Goal: Task Accomplishment & Management: Manage account settings

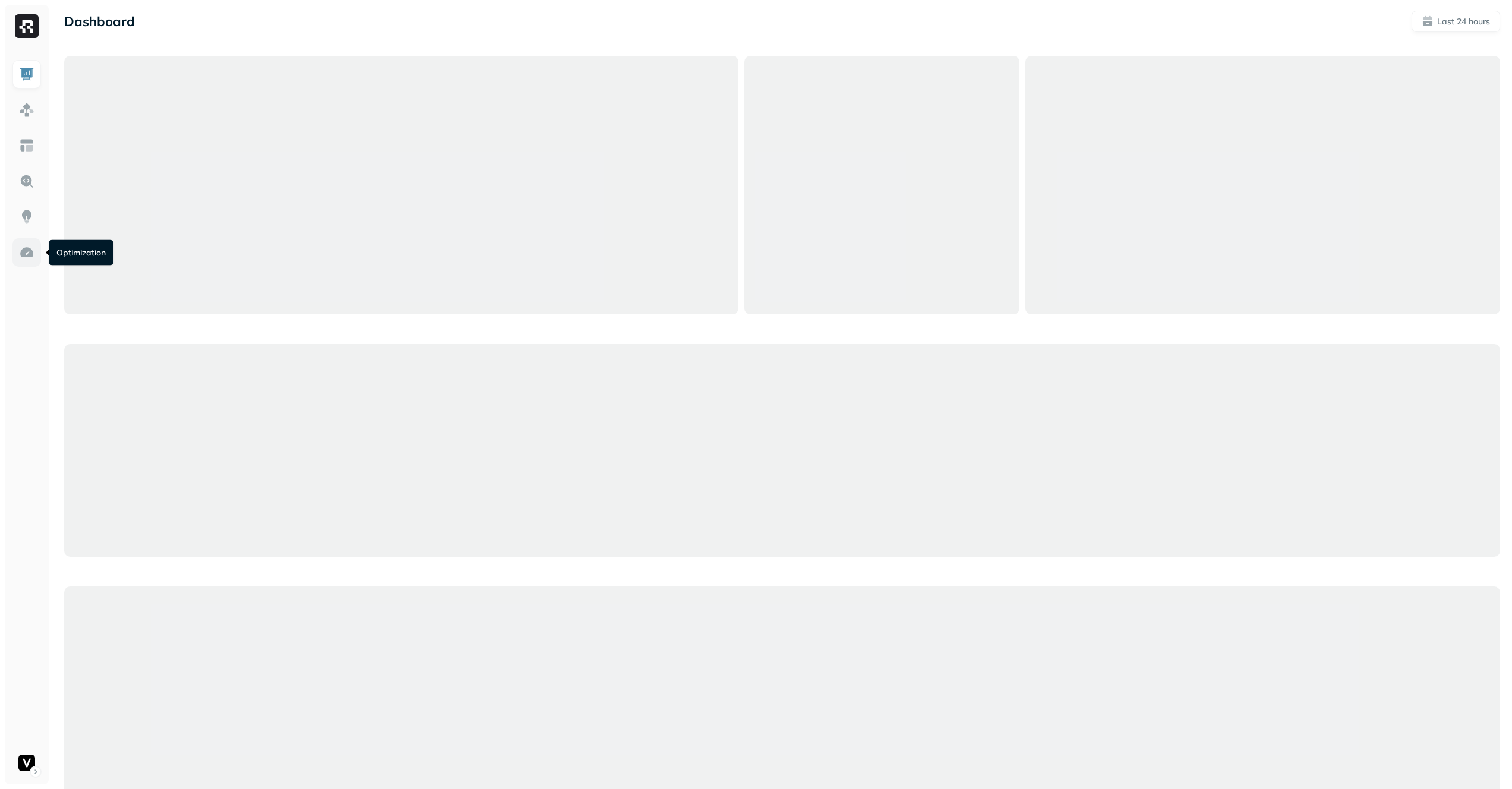
click at [17, 254] on link at bounding box center [26, 252] width 29 height 29
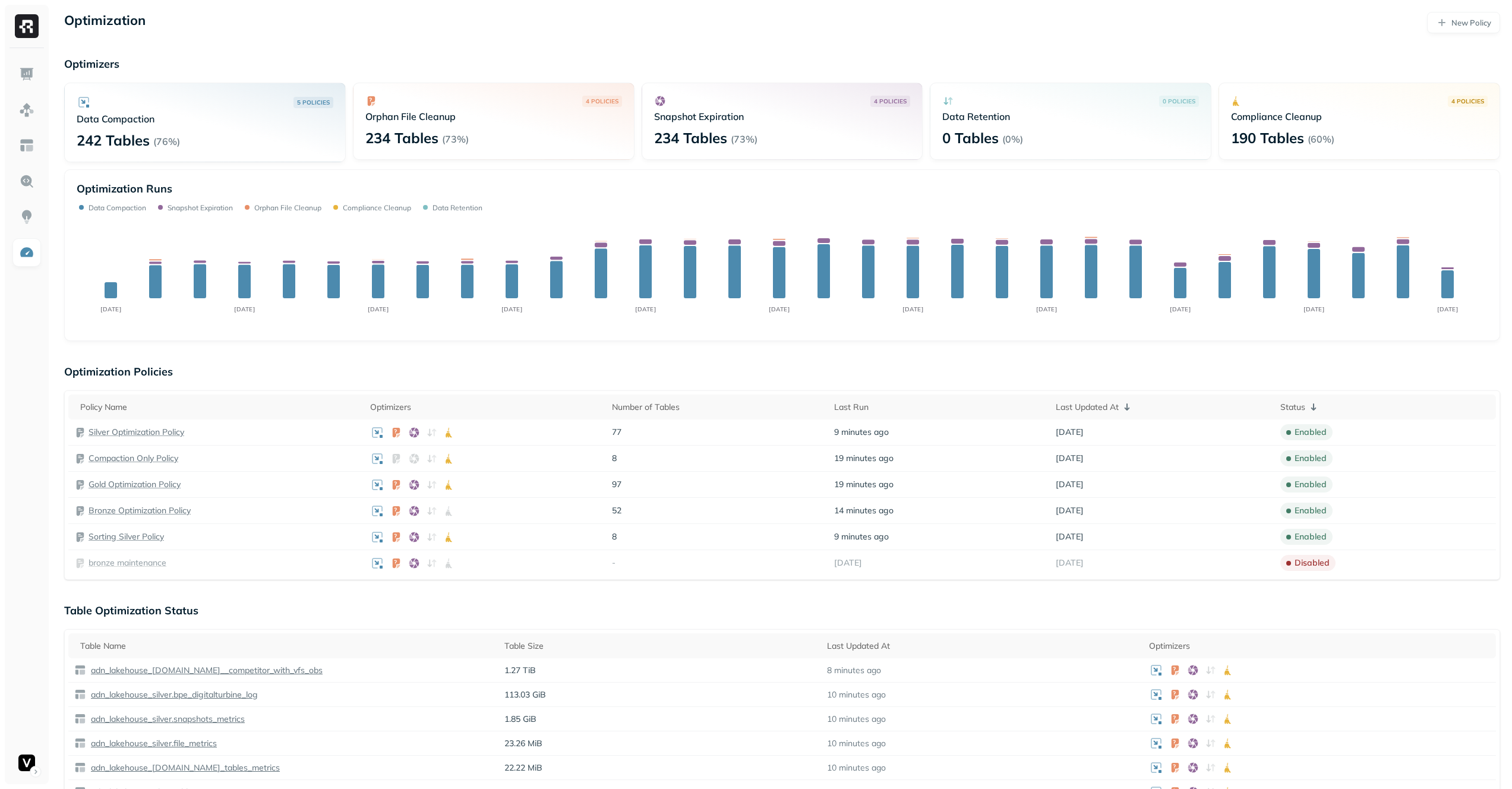
scroll to position [511, 0]
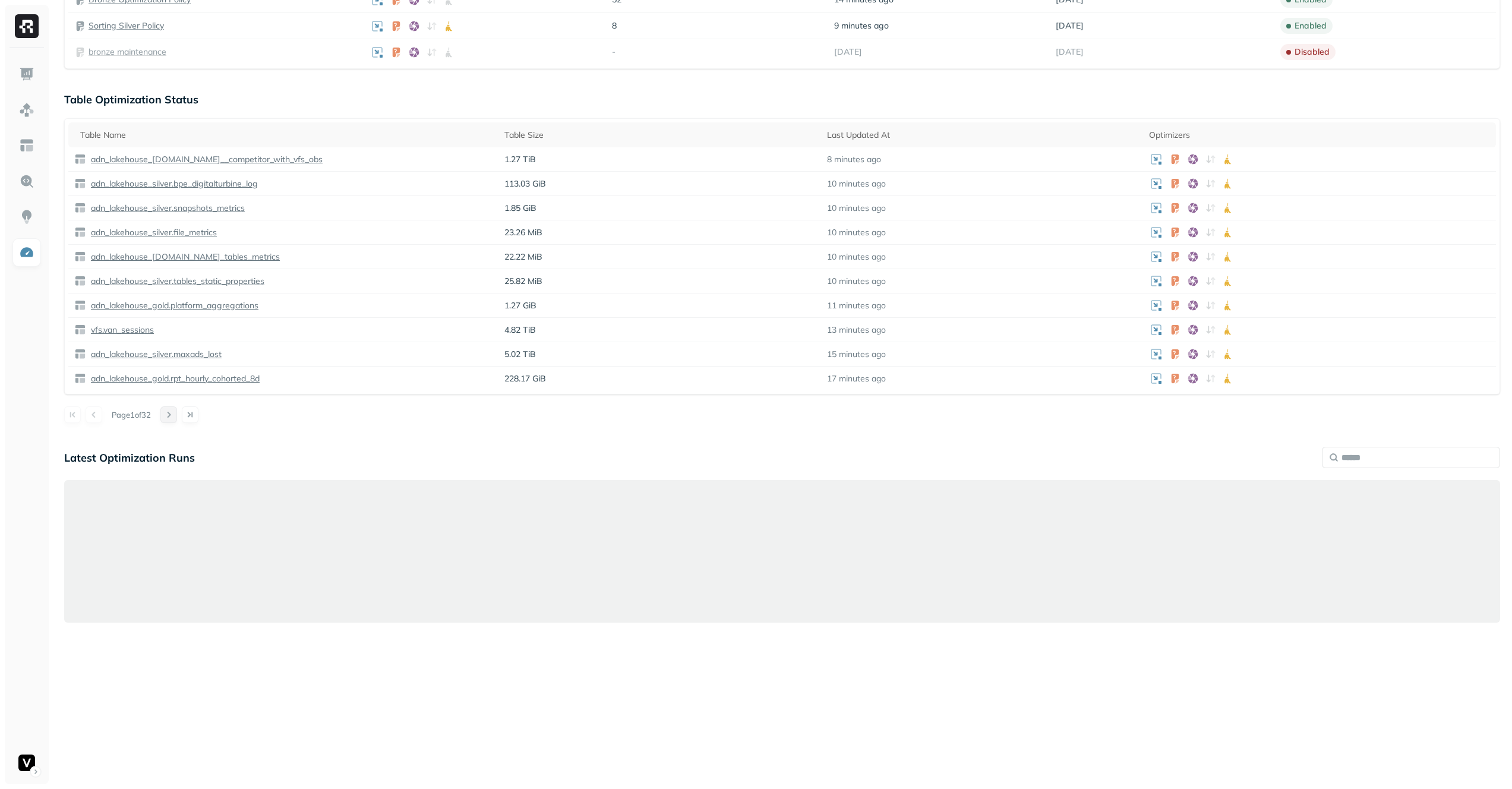
click at [173, 417] on button at bounding box center [169, 415] width 17 height 17
click at [98, 416] on button at bounding box center [94, 415] width 17 height 17
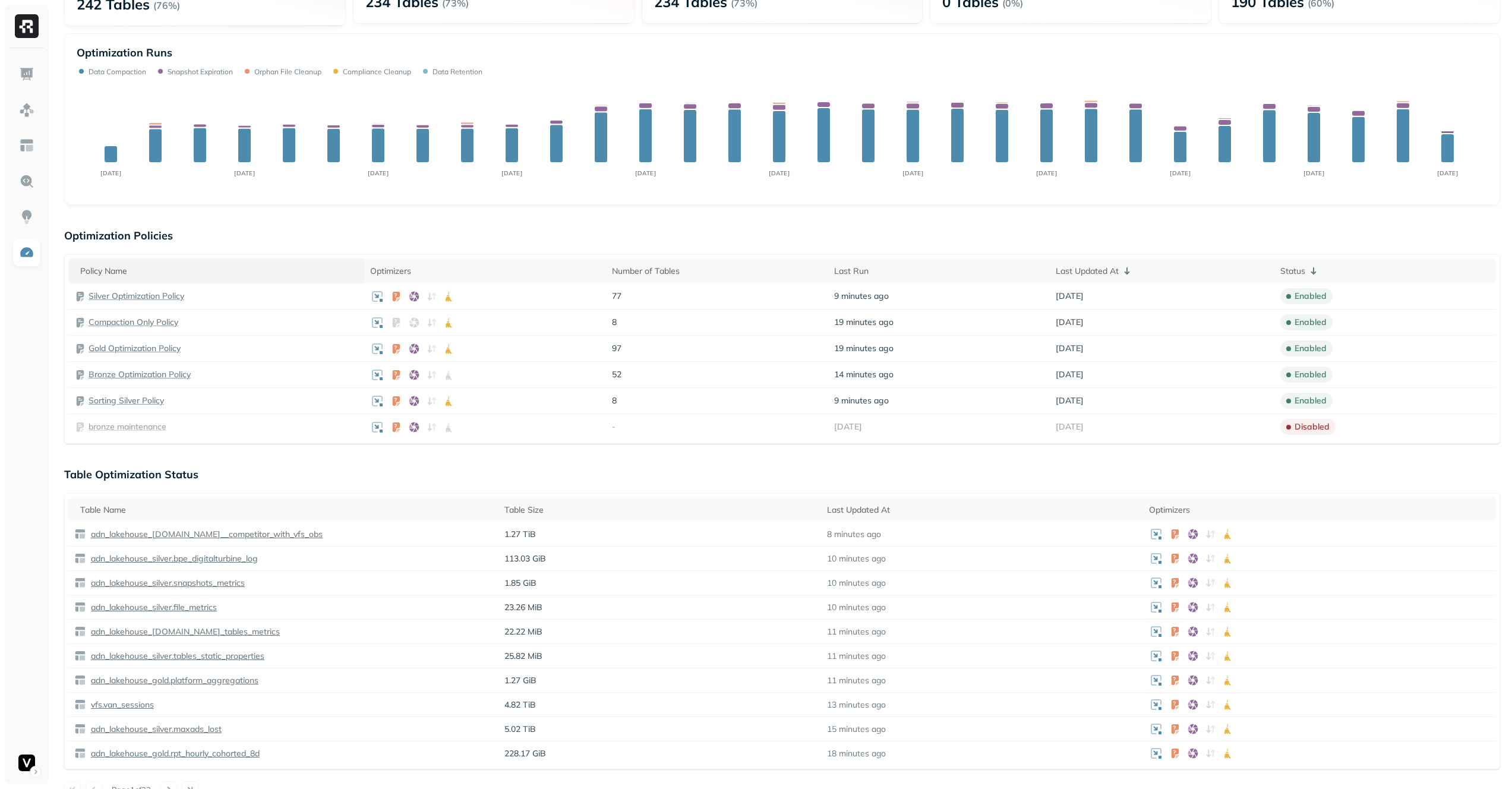
scroll to position [38, 0]
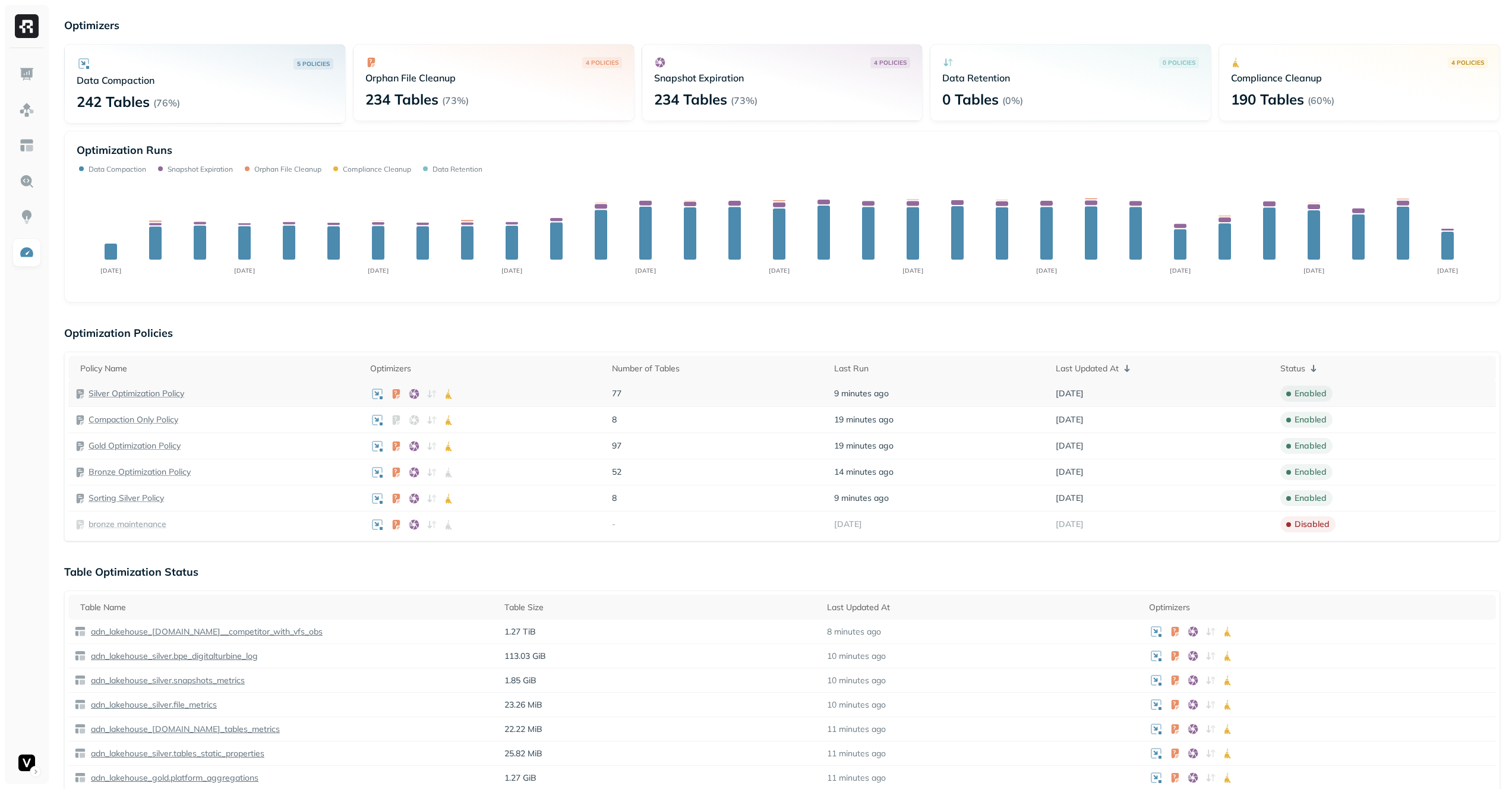
click at [120, 397] on p "Silver Optimization Policy" at bounding box center [136, 394] width 96 height 11
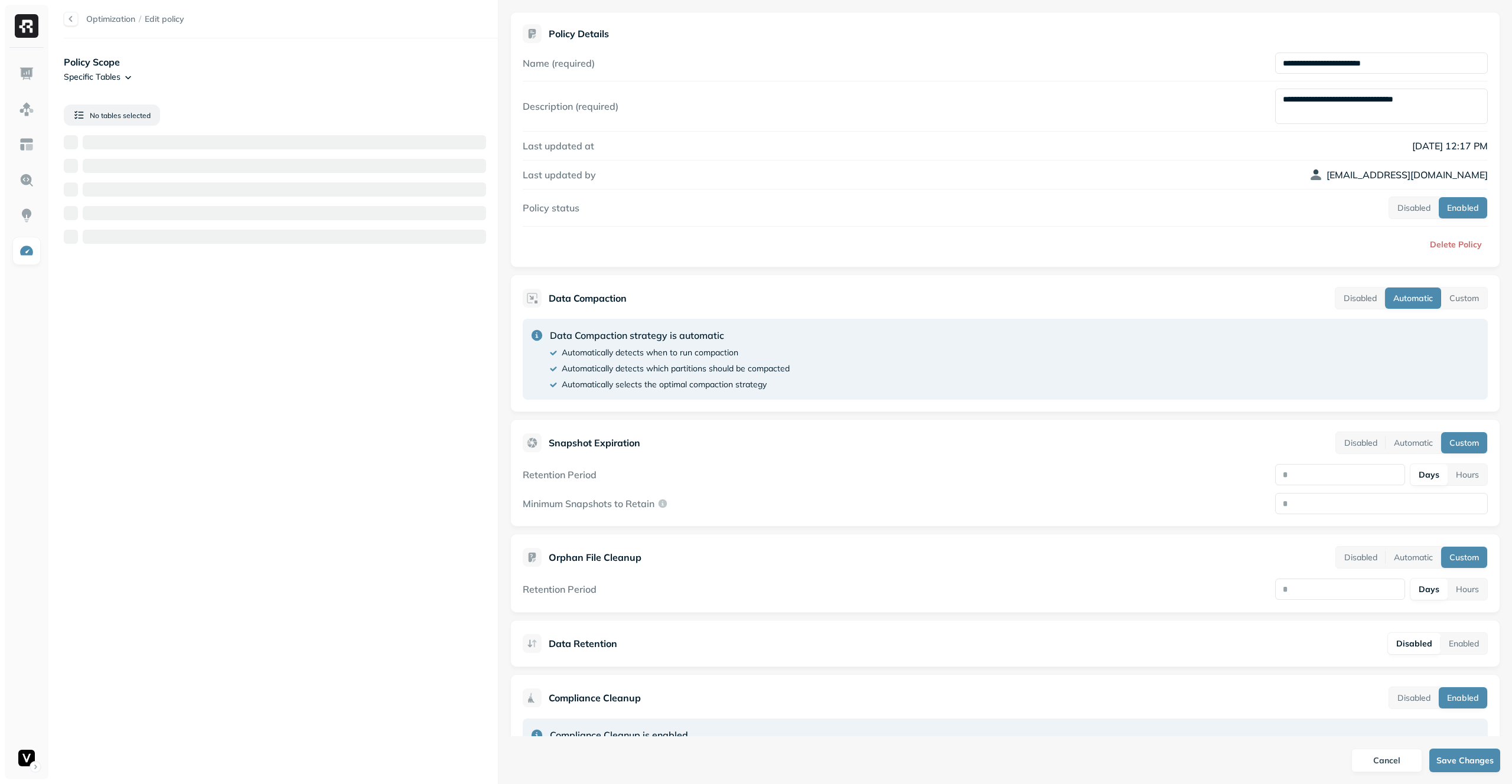
scroll to position [98, 0]
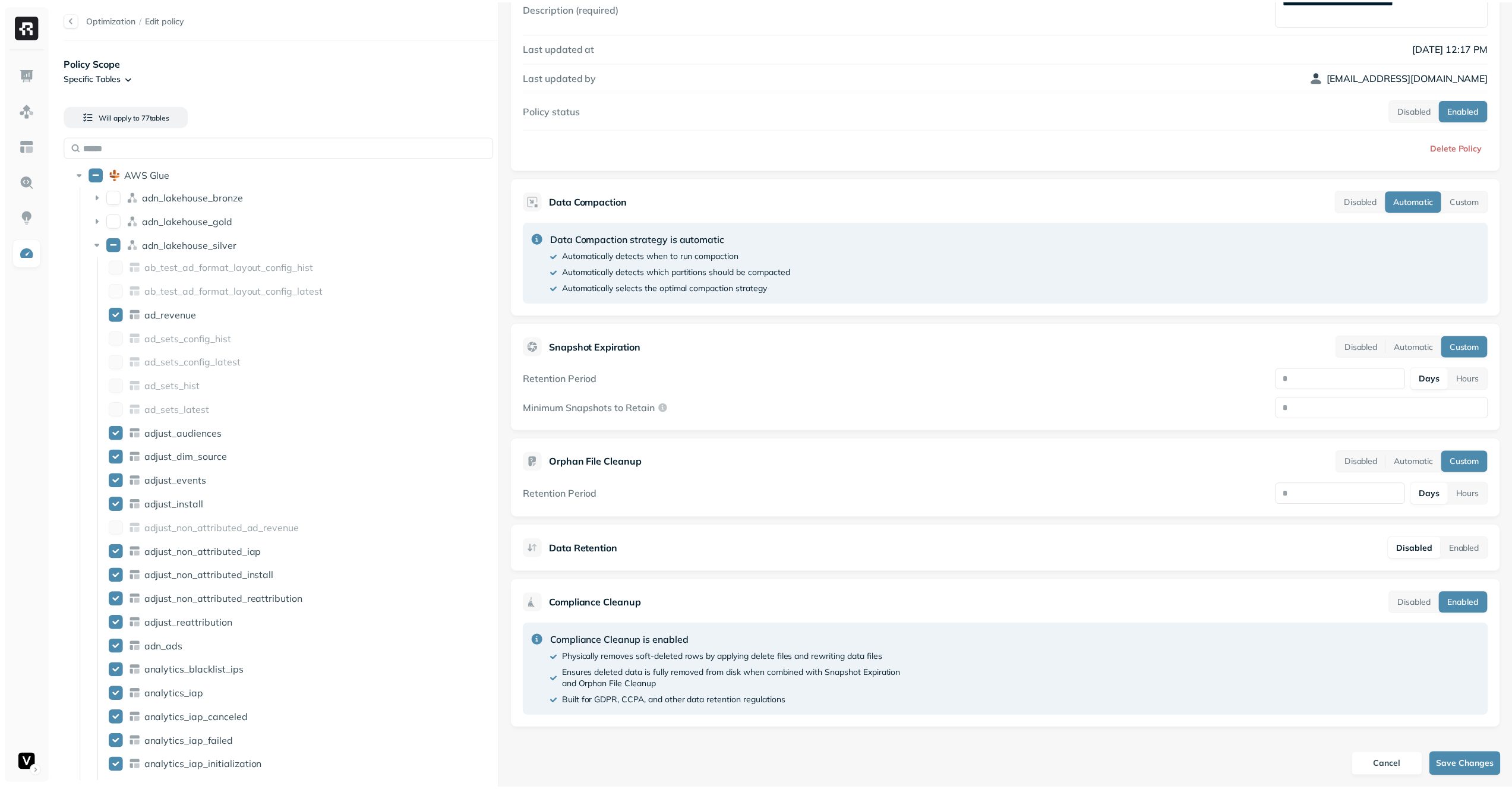
scroll to position [38, 0]
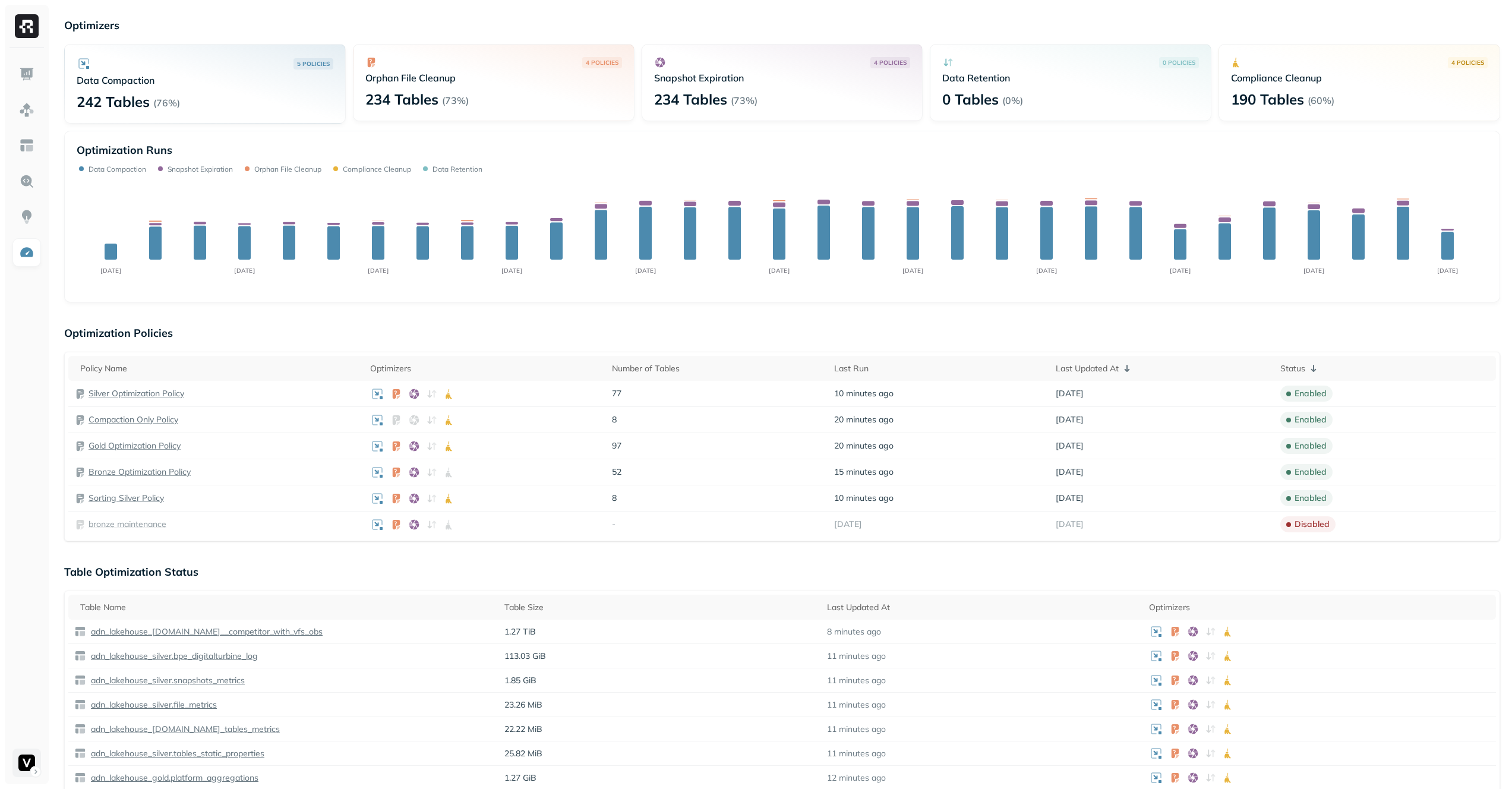
click at [21, 764] on html "Optimization New Policy Optimizers 5 POLICIES Data Compaction 242 Tables ( 76% …" at bounding box center [756, 612] width 1512 height 1300
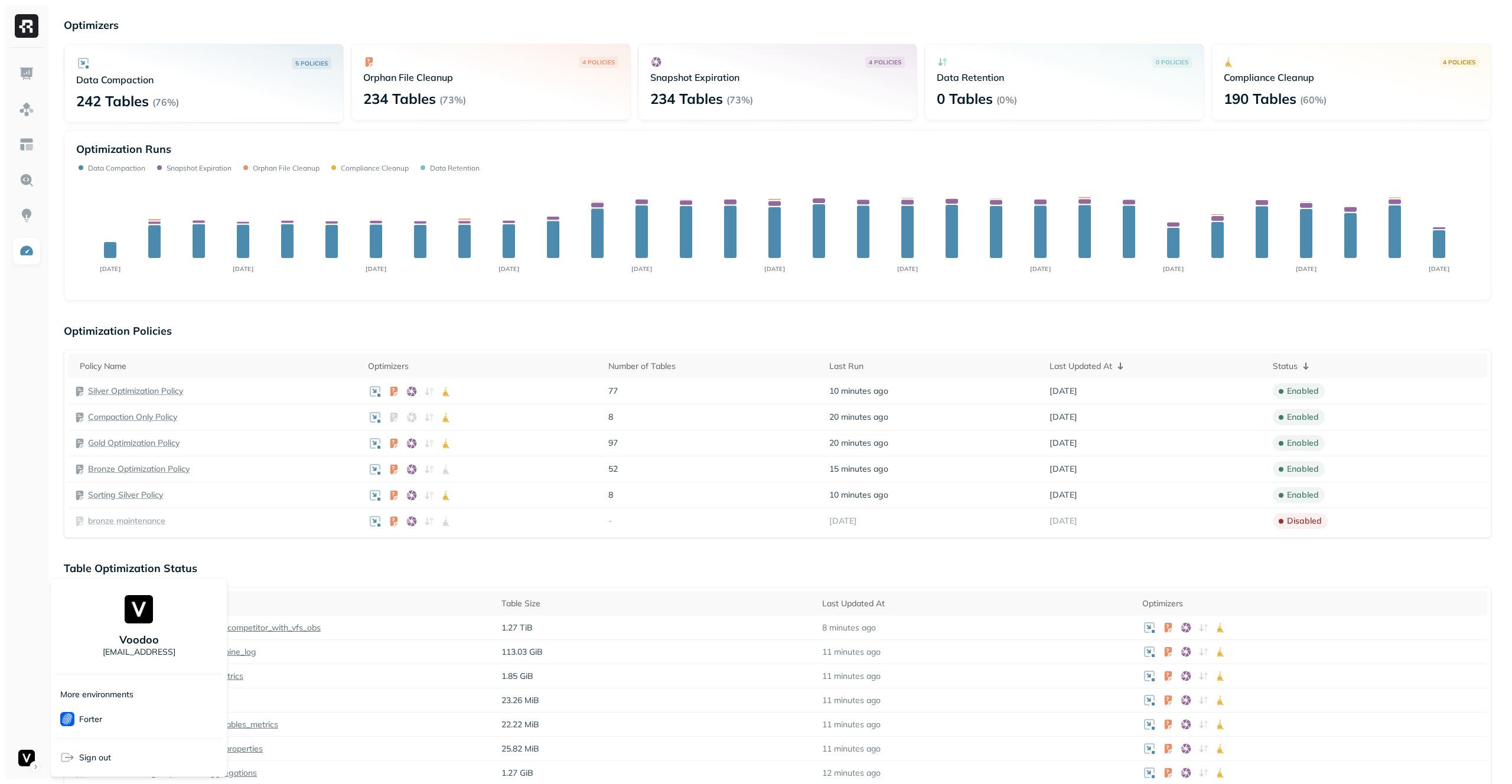
click at [24, 756] on html "Optimization New Policy Optimizers 5 POLICIES Data Compaction 242 Tables ( 76% …" at bounding box center [756, 612] width 1512 height 1300
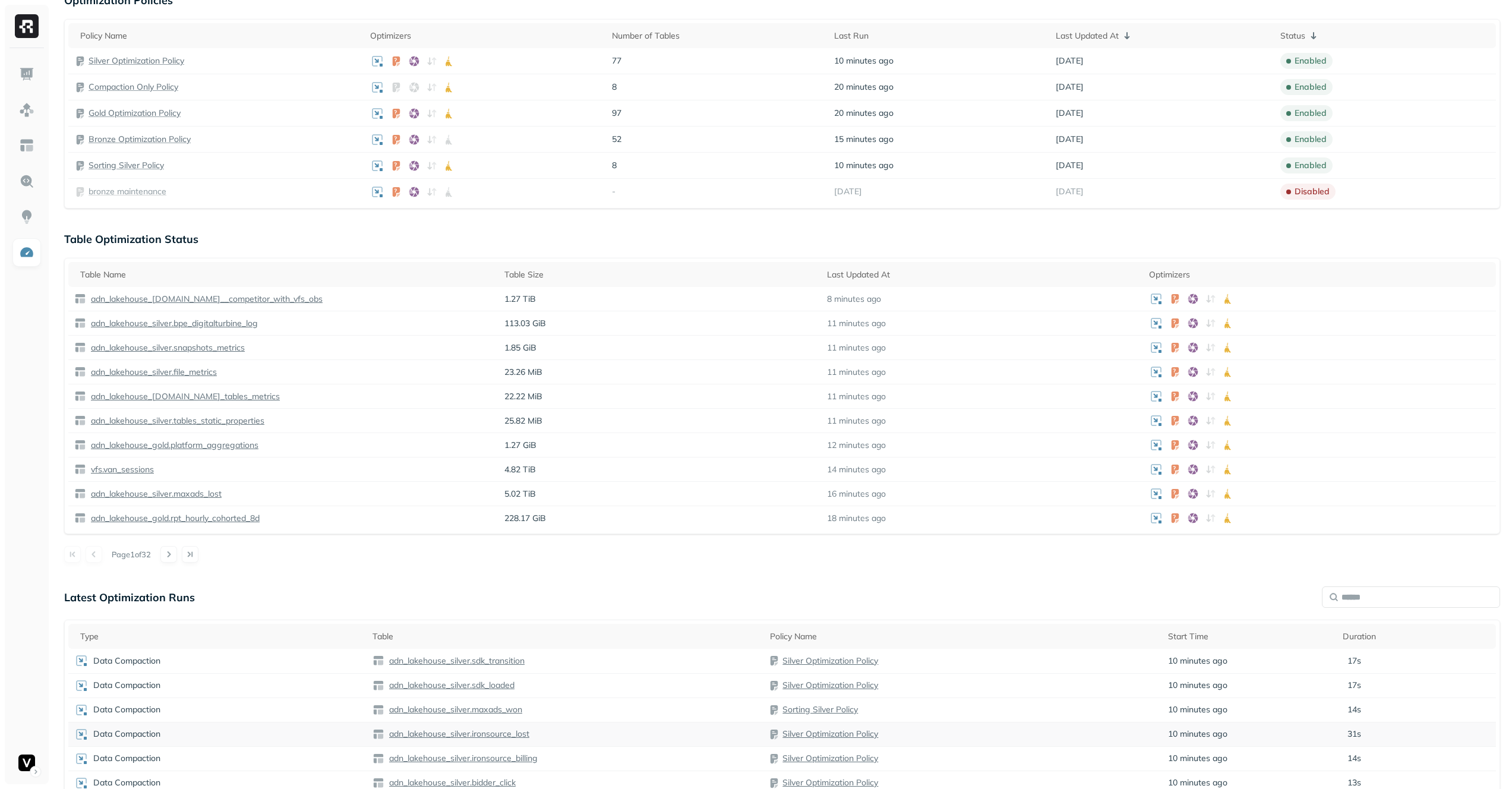
scroll to position [519, 0]
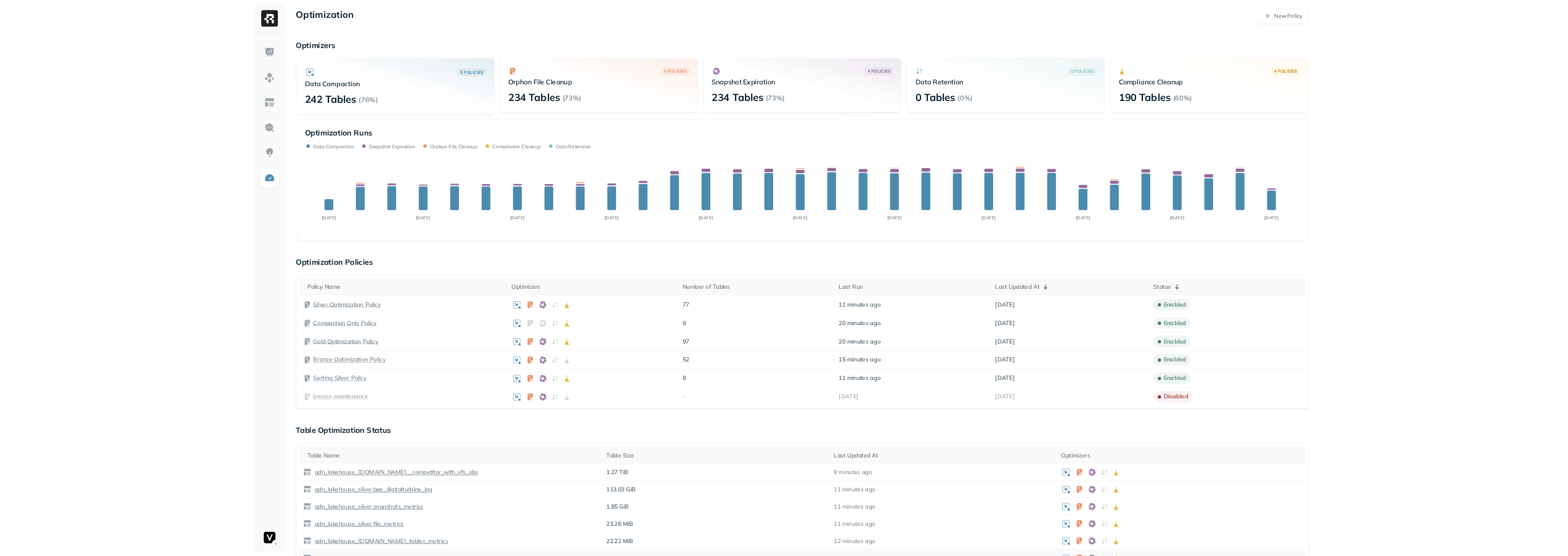
scroll to position [530, 0]
